Goal: Complete application form: Complete application form

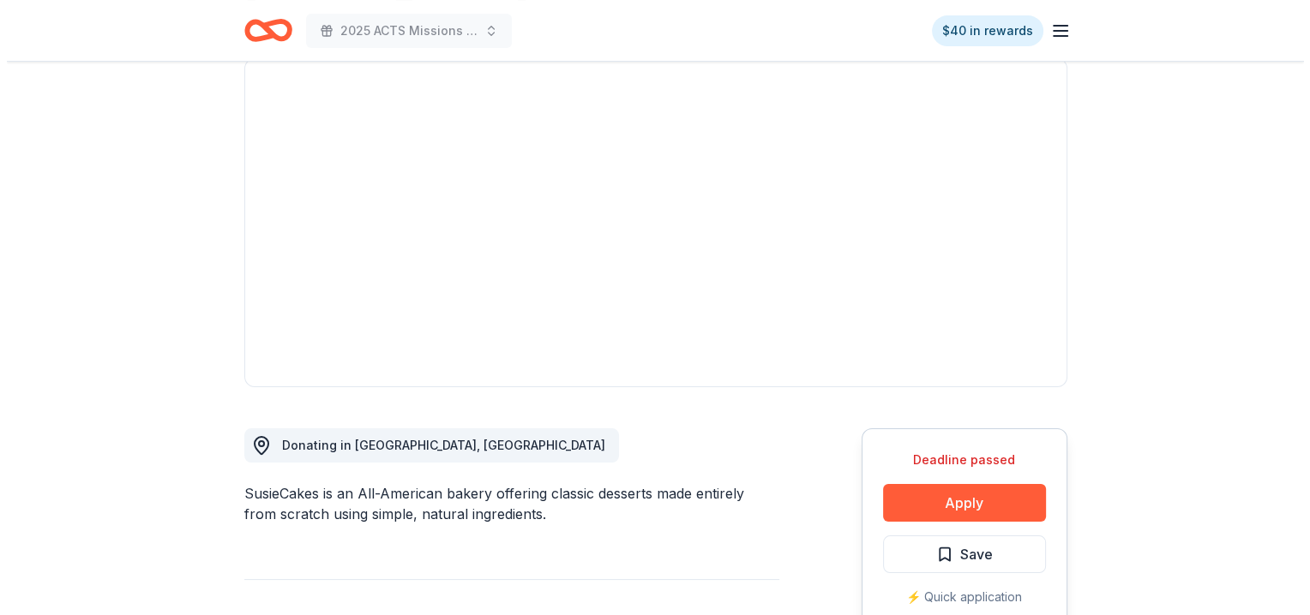
scroll to position [257, 0]
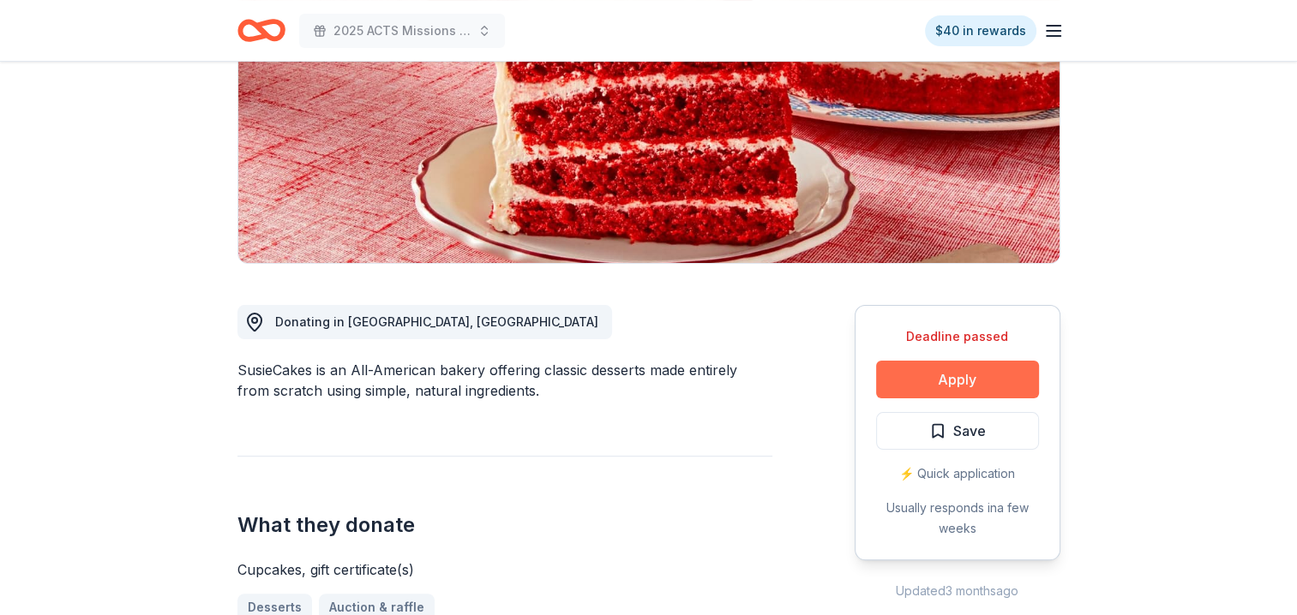
click at [947, 377] on button "Apply" at bounding box center [957, 380] width 163 height 38
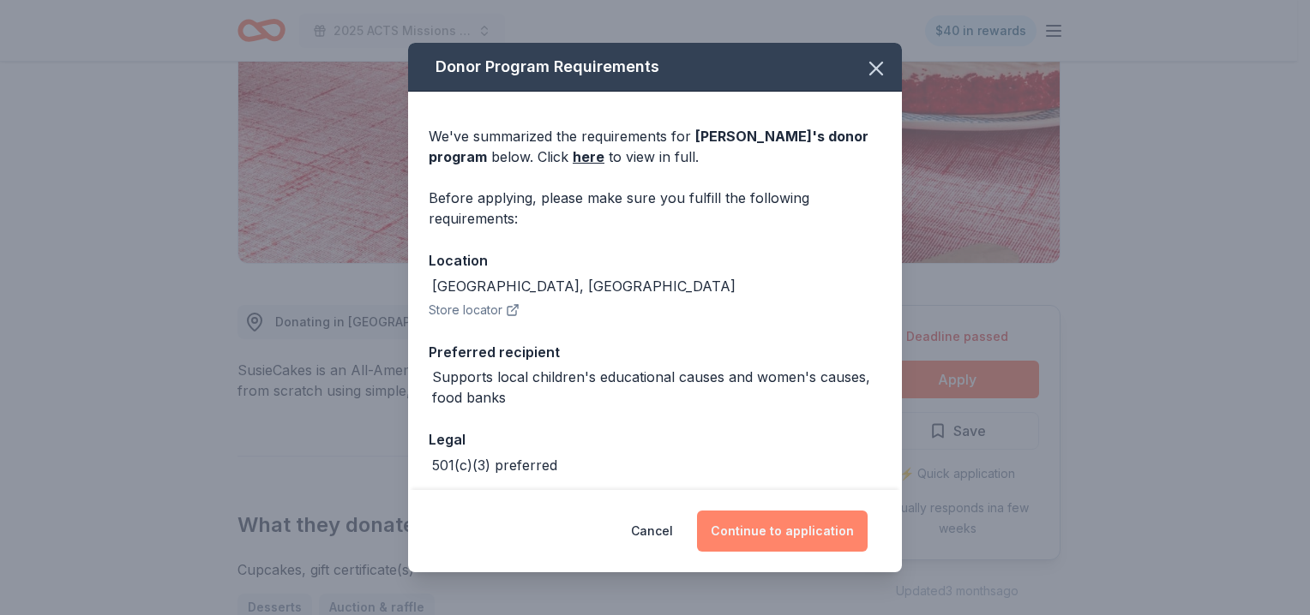
click at [833, 532] on button "Continue to application" at bounding box center [782, 531] width 171 height 41
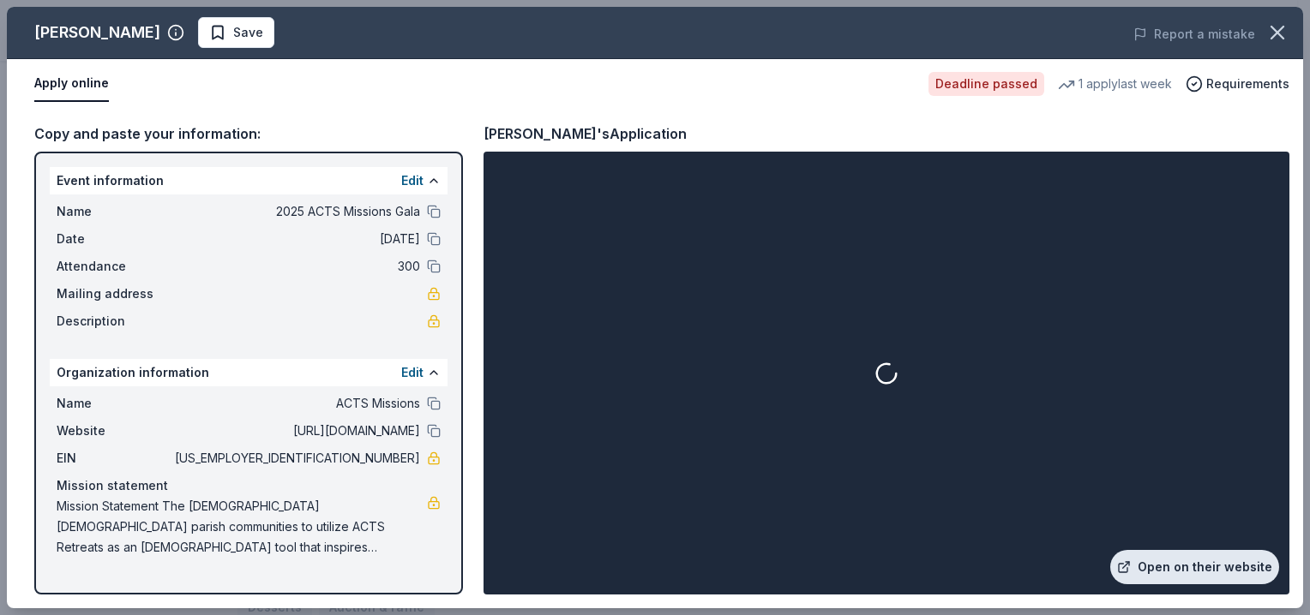
click at [1190, 559] on link "Open on their website" at bounding box center [1194, 567] width 169 height 34
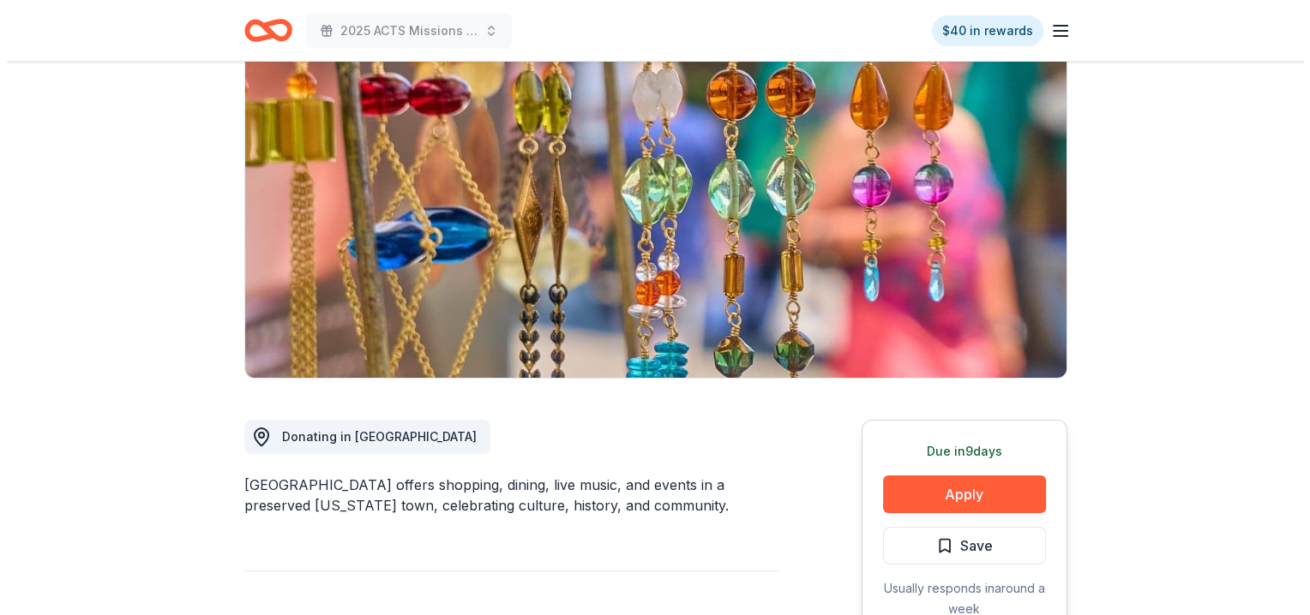
scroll to position [171, 0]
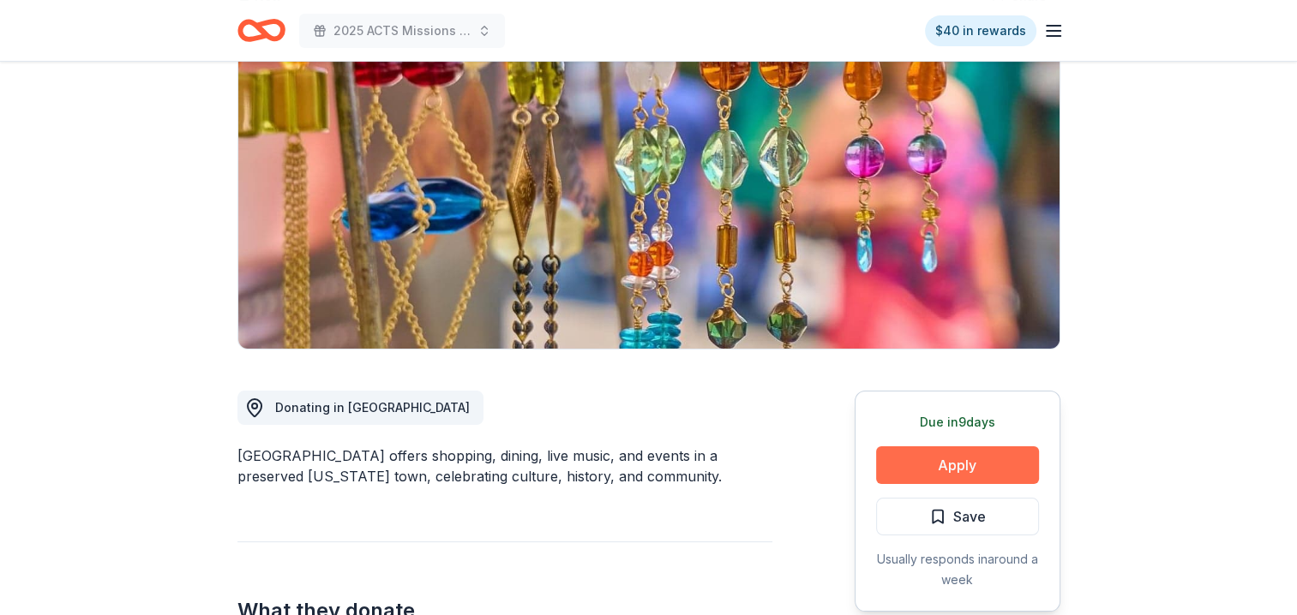
click at [979, 459] on button "Apply" at bounding box center [957, 466] width 163 height 38
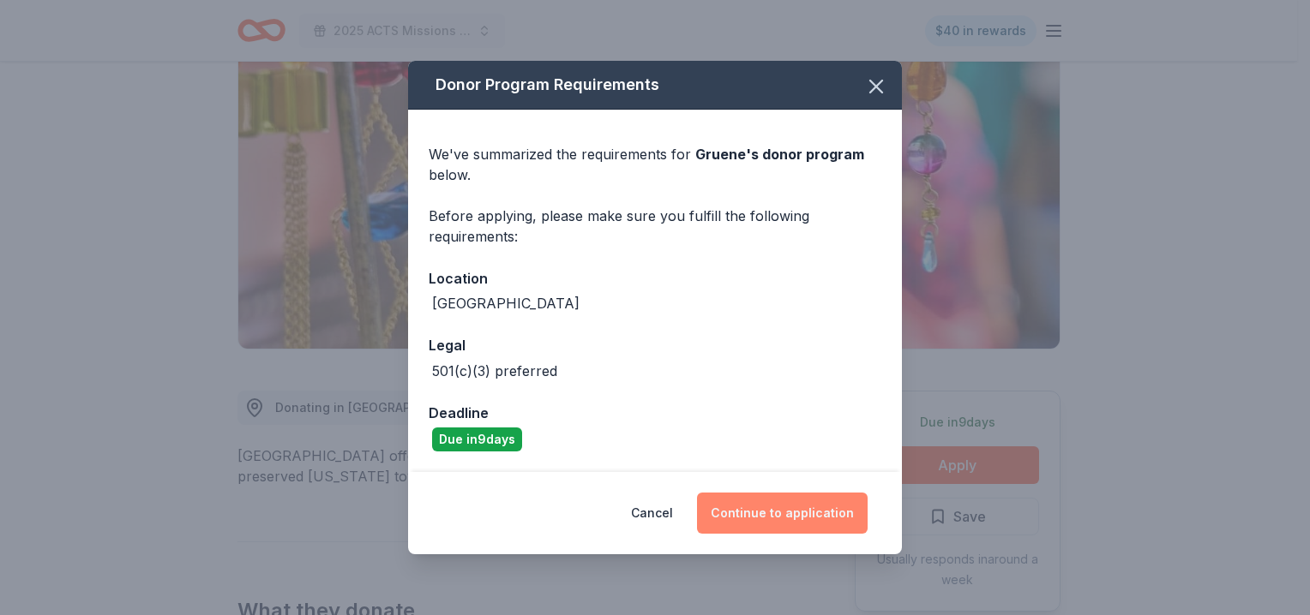
click at [794, 513] on button "Continue to application" at bounding box center [782, 513] width 171 height 41
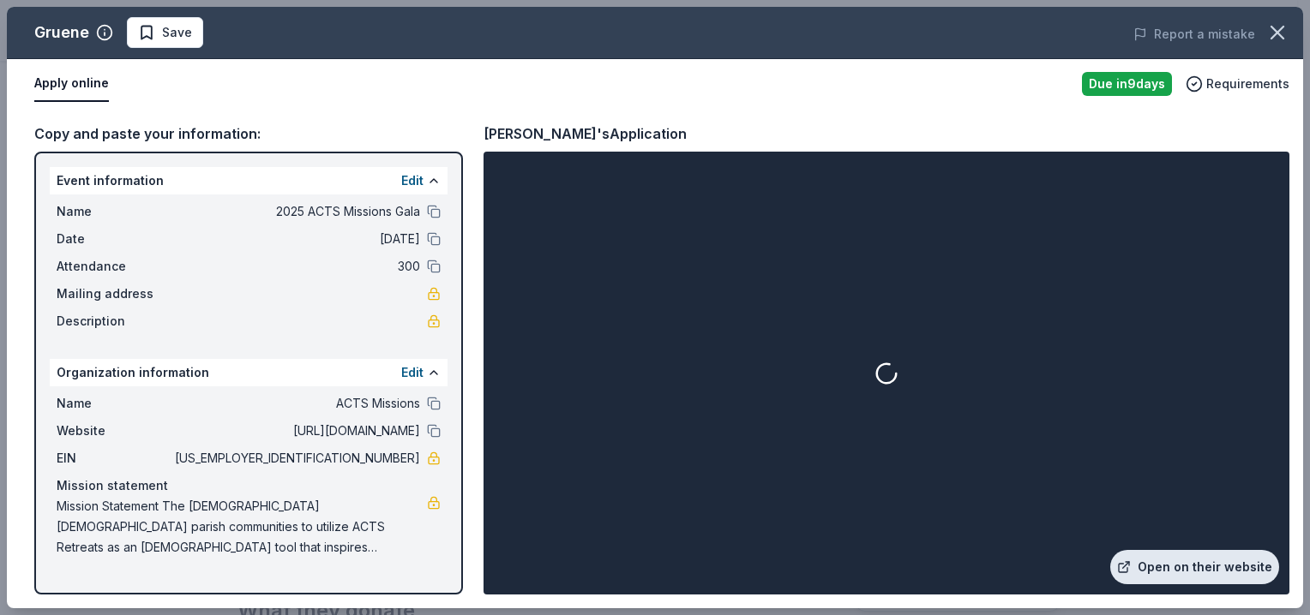
click at [1179, 556] on link "Open on their website" at bounding box center [1194, 567] width 169 height 34
